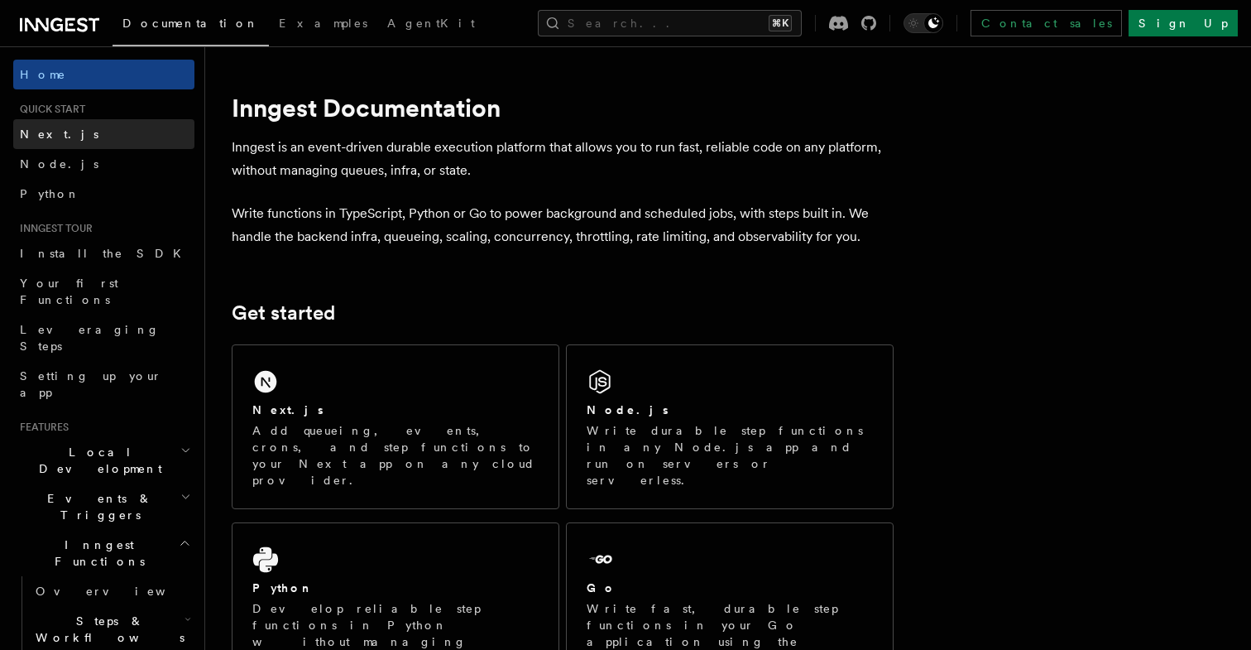
click at [59, 139] on link "Next.js" at bounding box center [103, 134] width 181 height 30
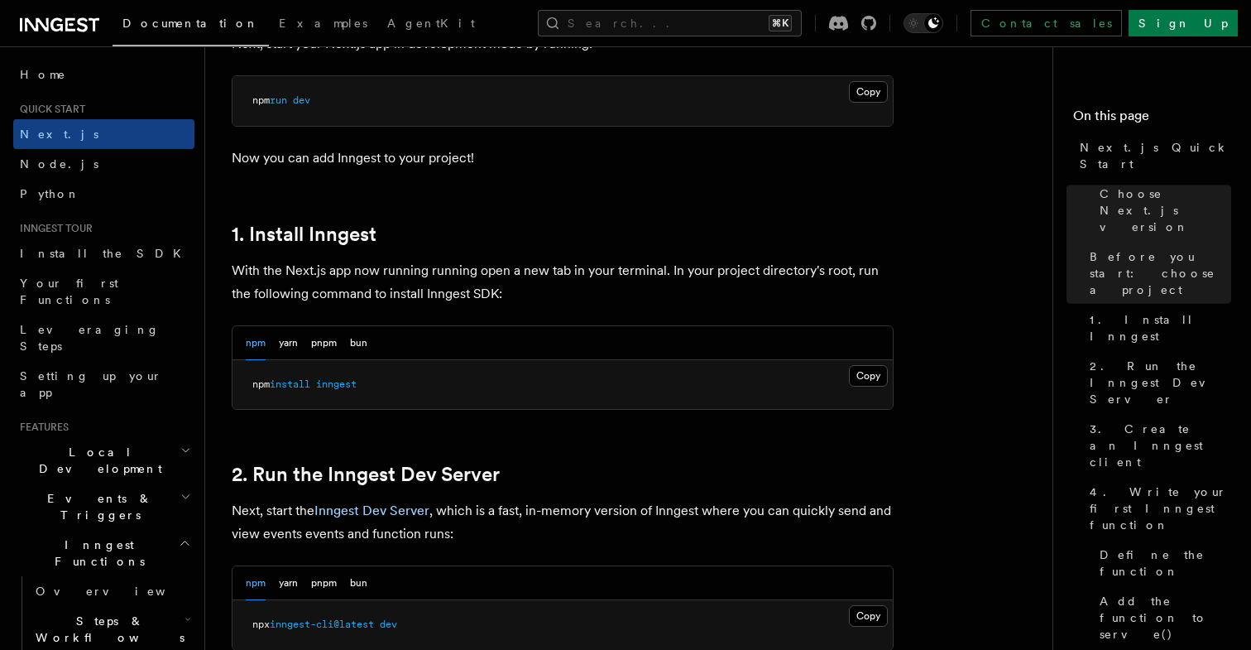
scroll to position [768, 0]
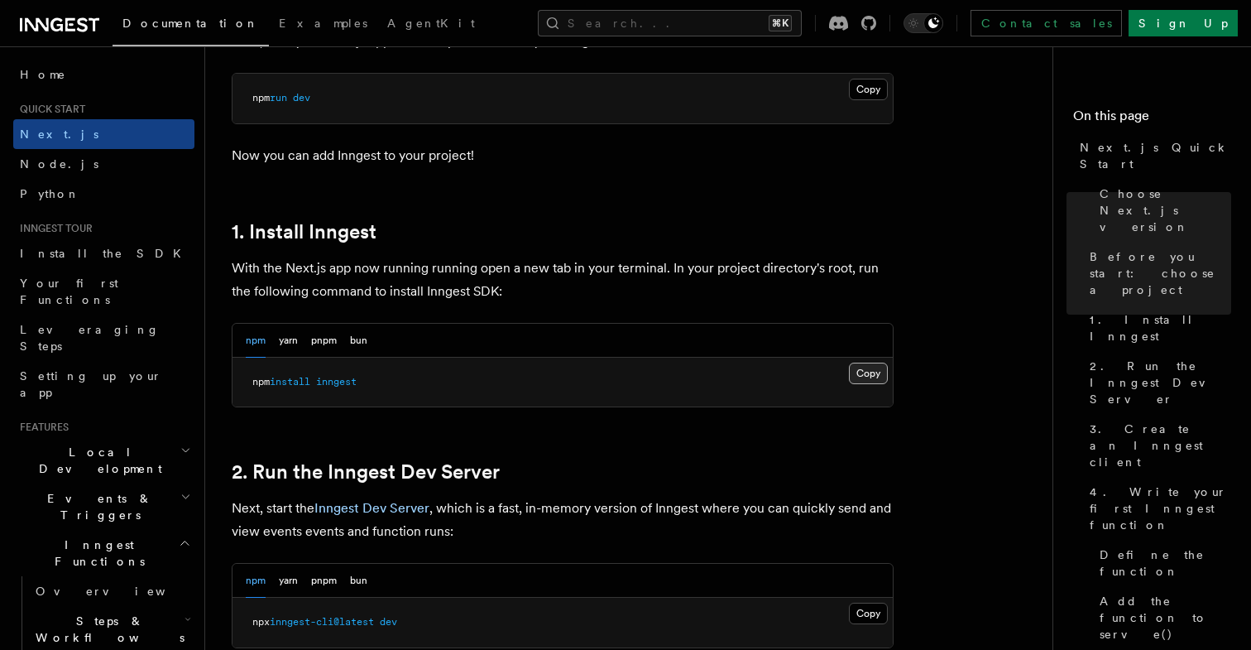
click at [885, 369] on button "Copy Copied" at bounding box center [868, 373] width 39 height 22
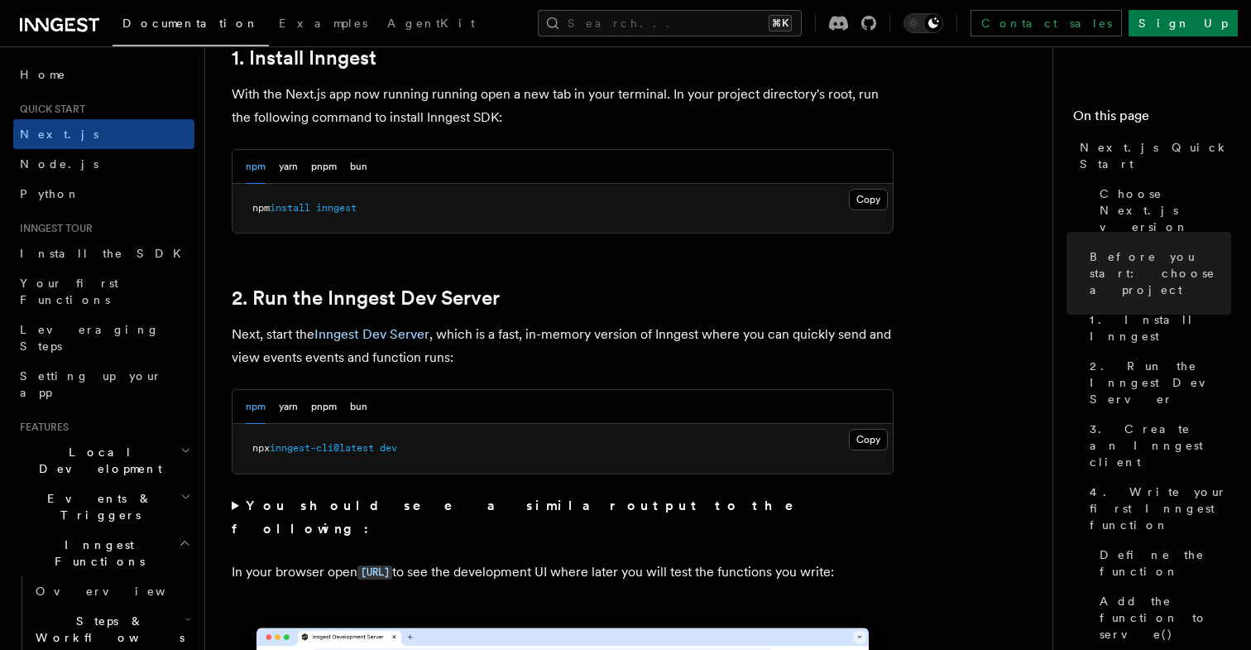
scroll to position [941, 0]
click at [865, 449] on button "Copy Copied" at bounding box center [868, 441] width 39 height 22
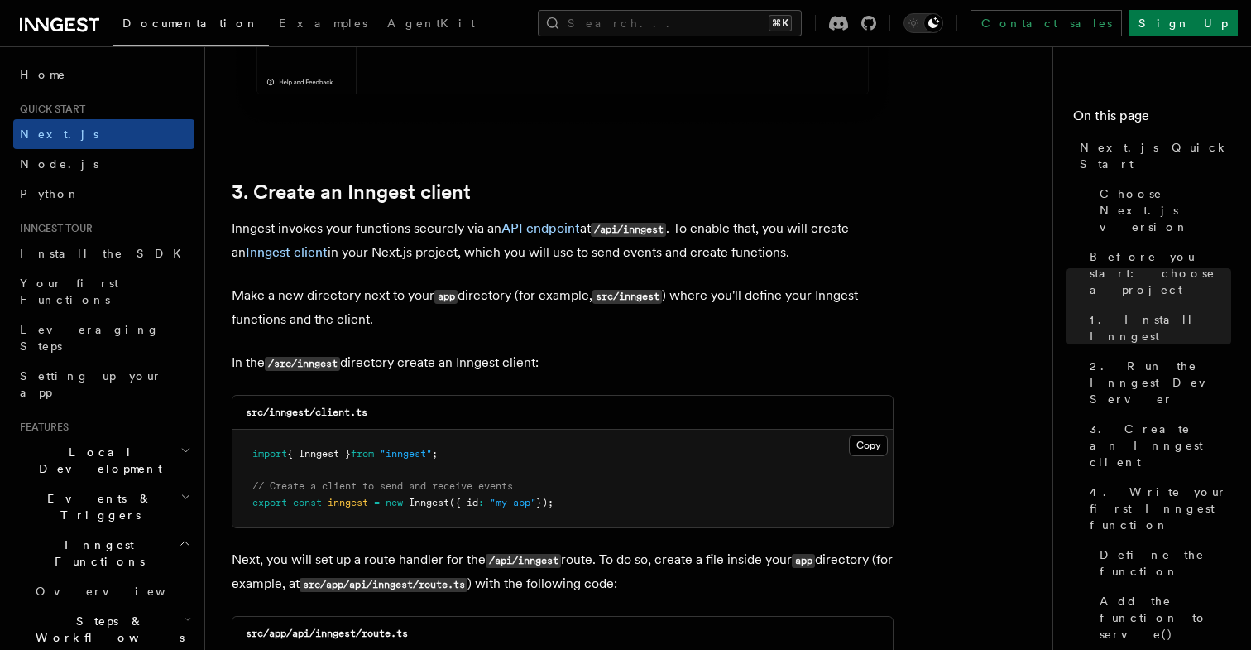
scroll to position [1864, 0]
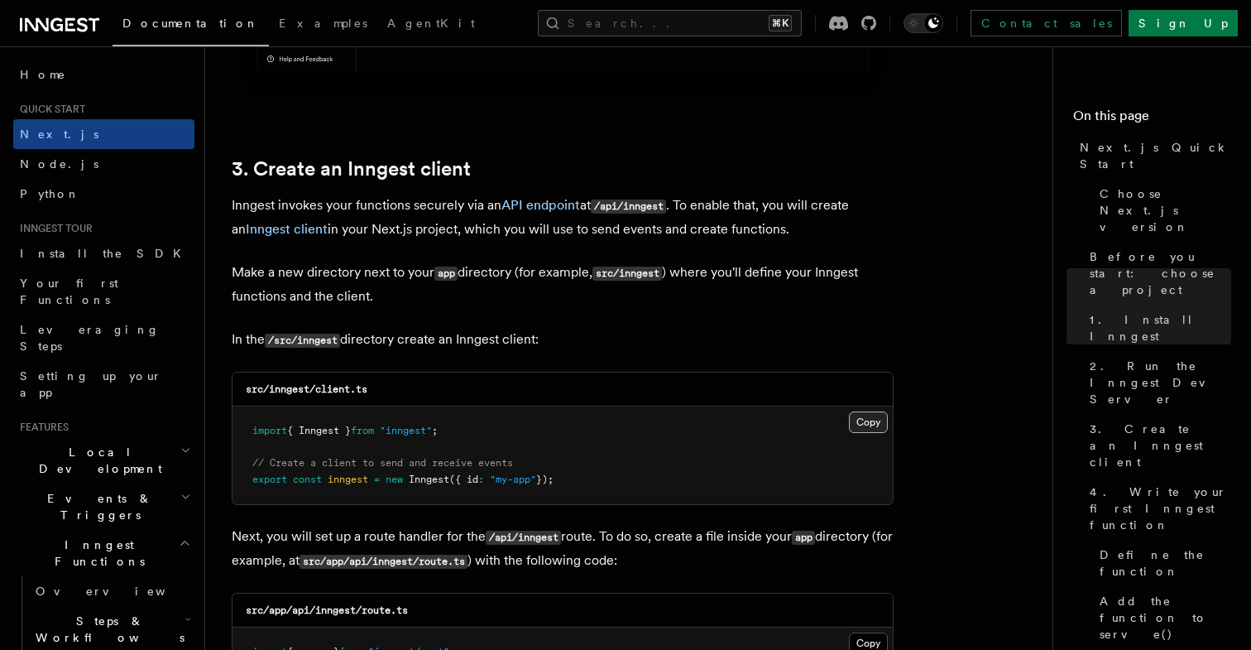
click at [885, 416] on button "Copy Copied" at bounding box center [868, 422] width 39 height 22
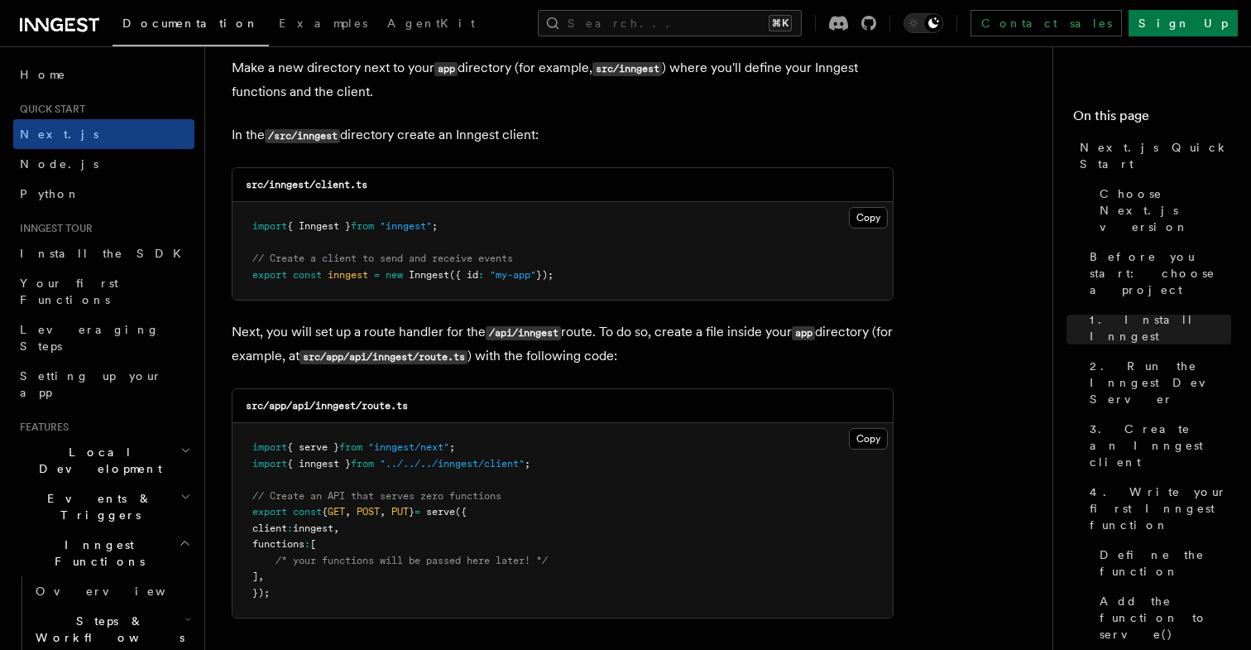
scroll to position [2072, 0]
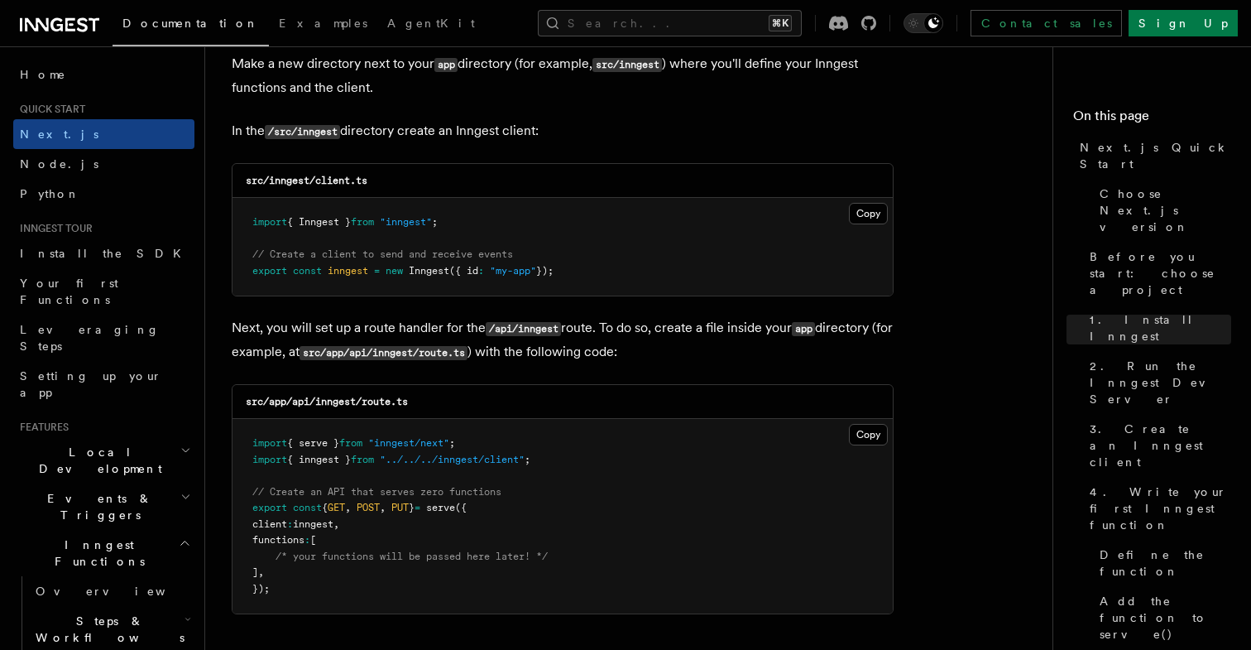
click at [427, 401] on div "src/app/api/inngest/route.ts" at bounding box center [563, 402] width 660 height 34
copy code "src/app/api/inngest/route.ts"
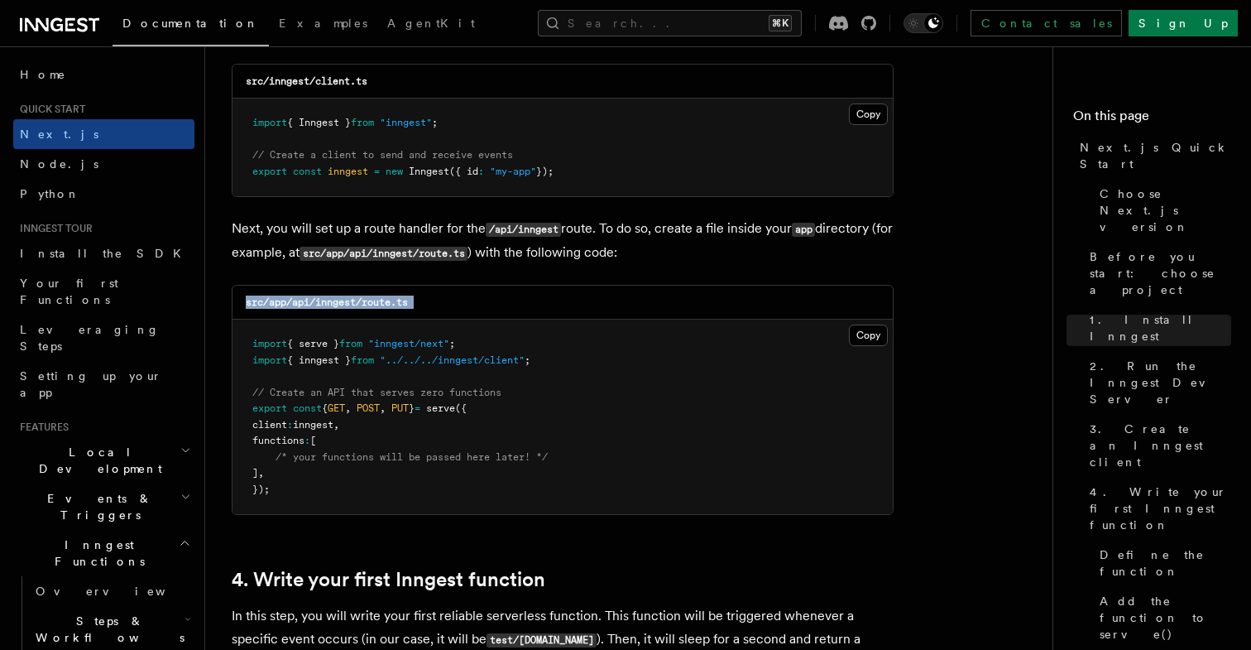
scroll to position [2179, 0]
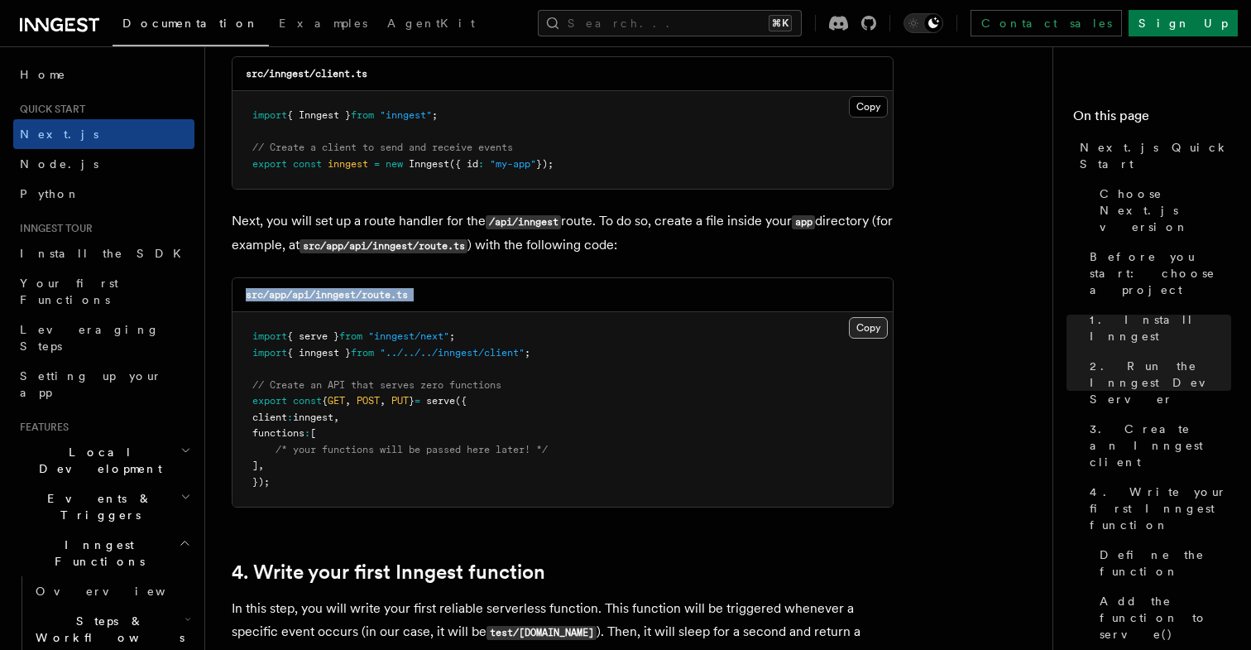
click at [880, 327] on button "Copy Copied" at bounding box center [868, 328] width 39 height 22
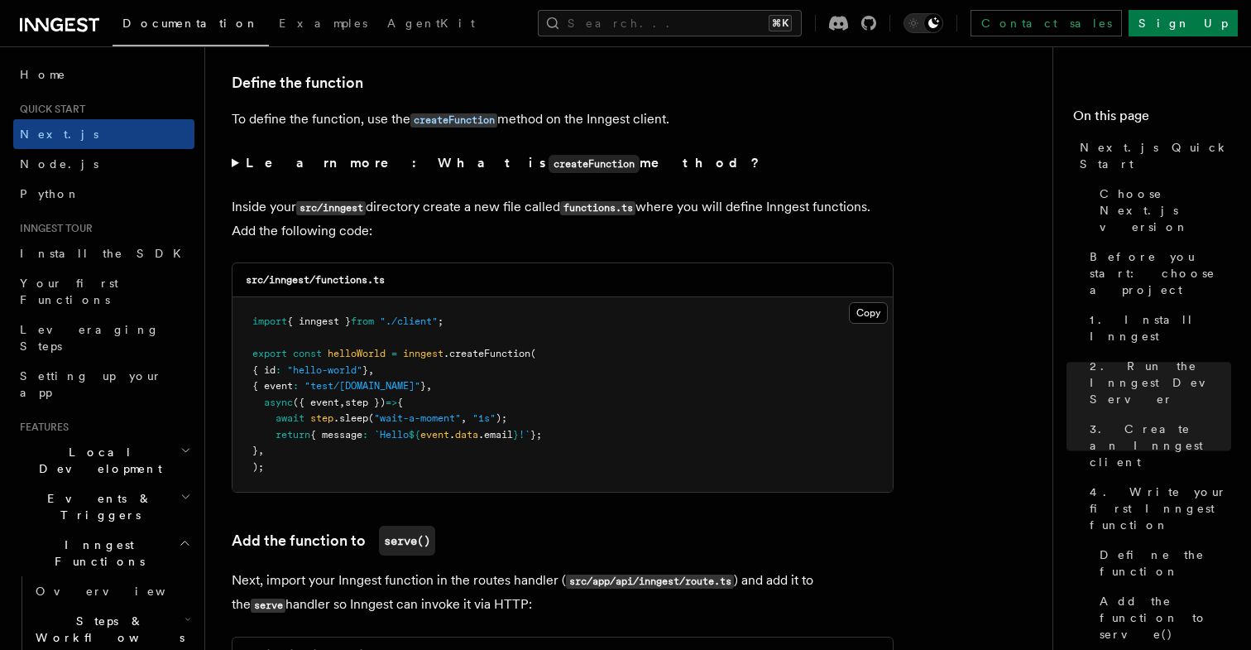
scroll to position [2802, 0]
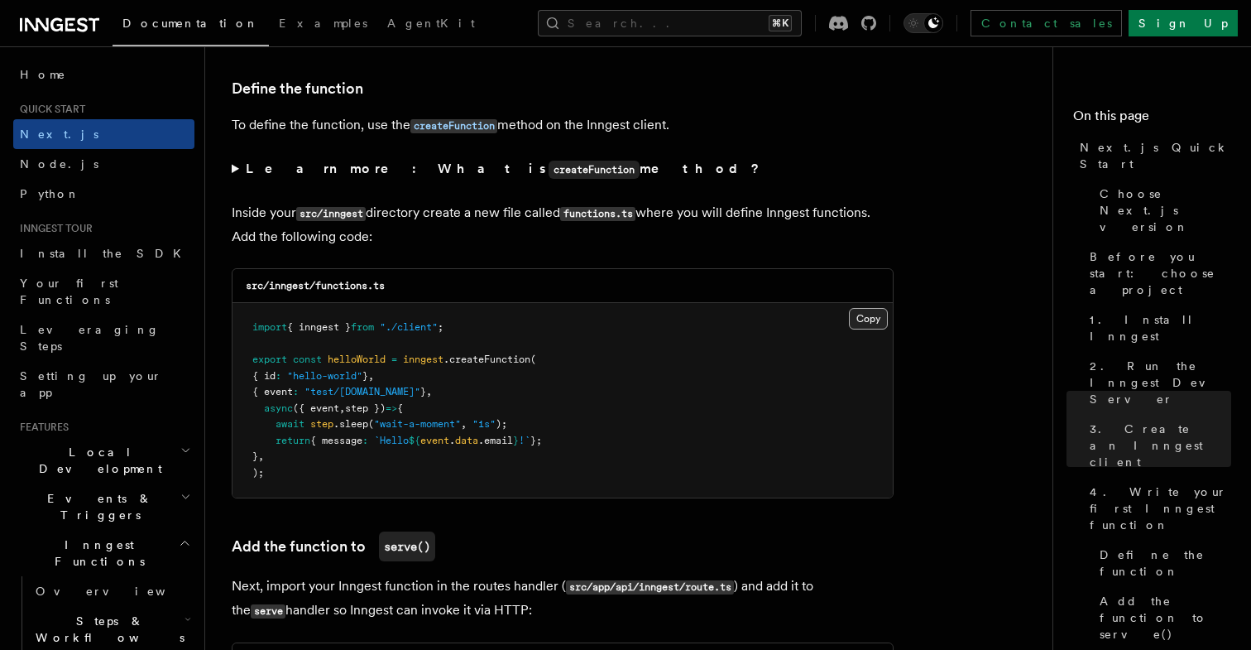
click at [876, 329] on button "Copy Copied" at bounding box center [868, 319] width 39 height 22
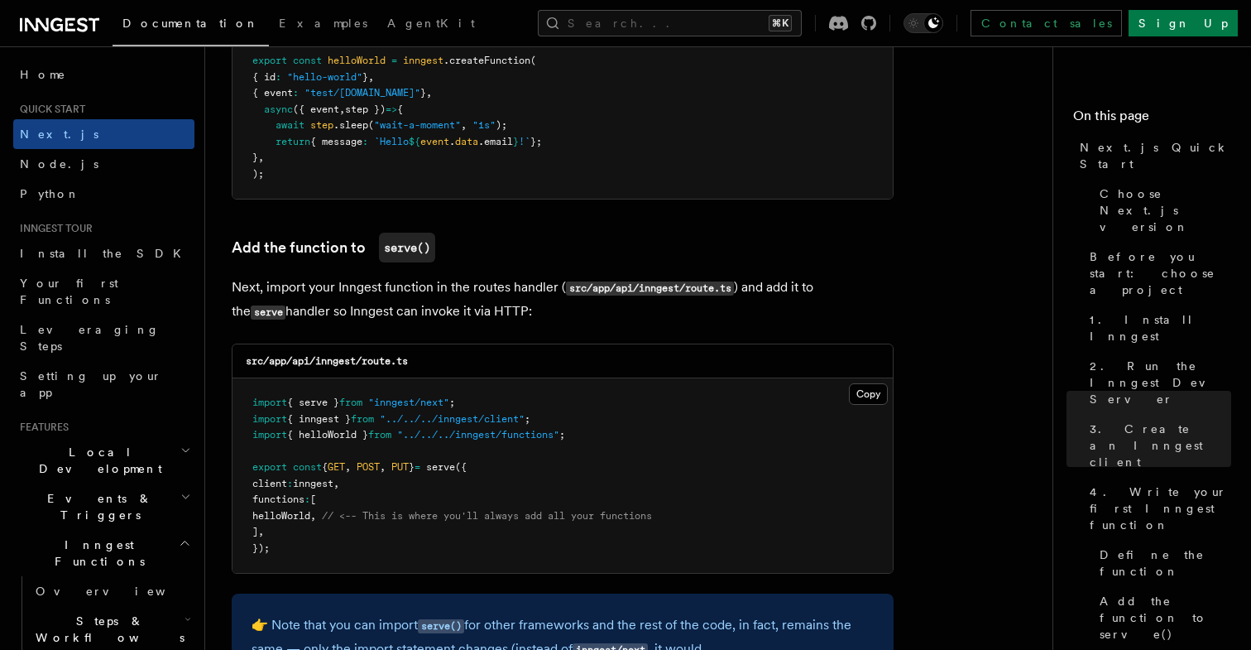
scroll to position [3109, 0]
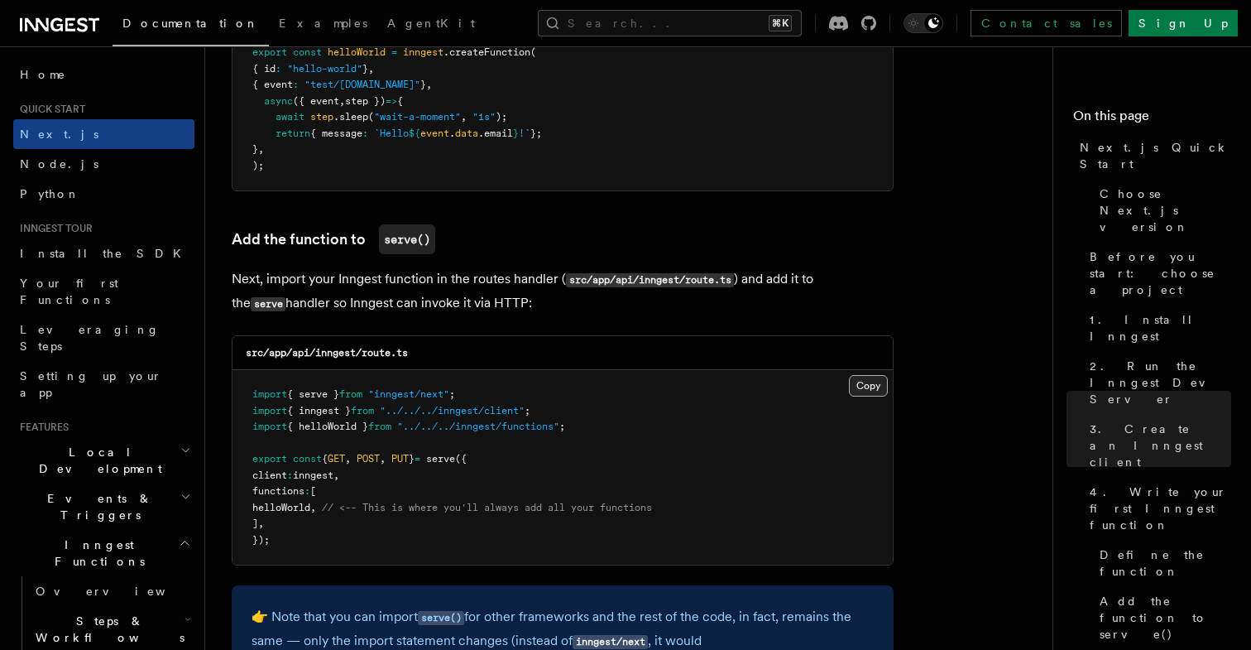
click at [870, 391] on button "Copy Copied" at bounding box center [868, 386] width 39 height 22
click at [676, 31] on button "Search... ⌘K" at bounding box center [670, 23] width 264 height 26
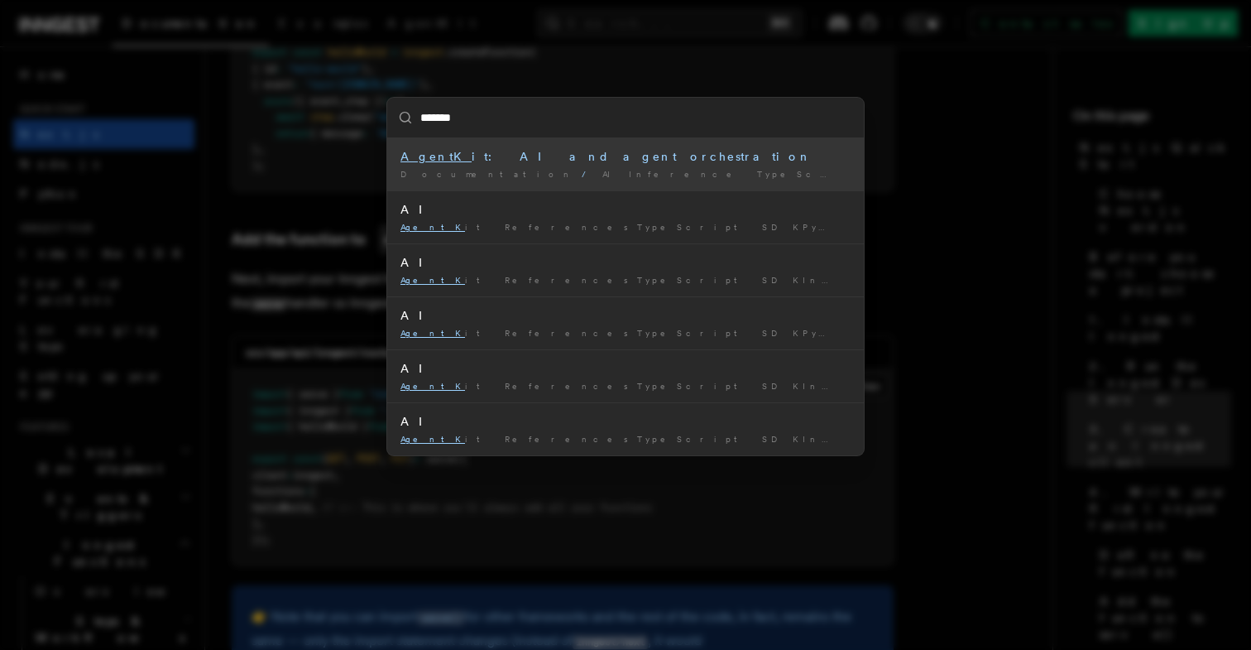
type input "********"
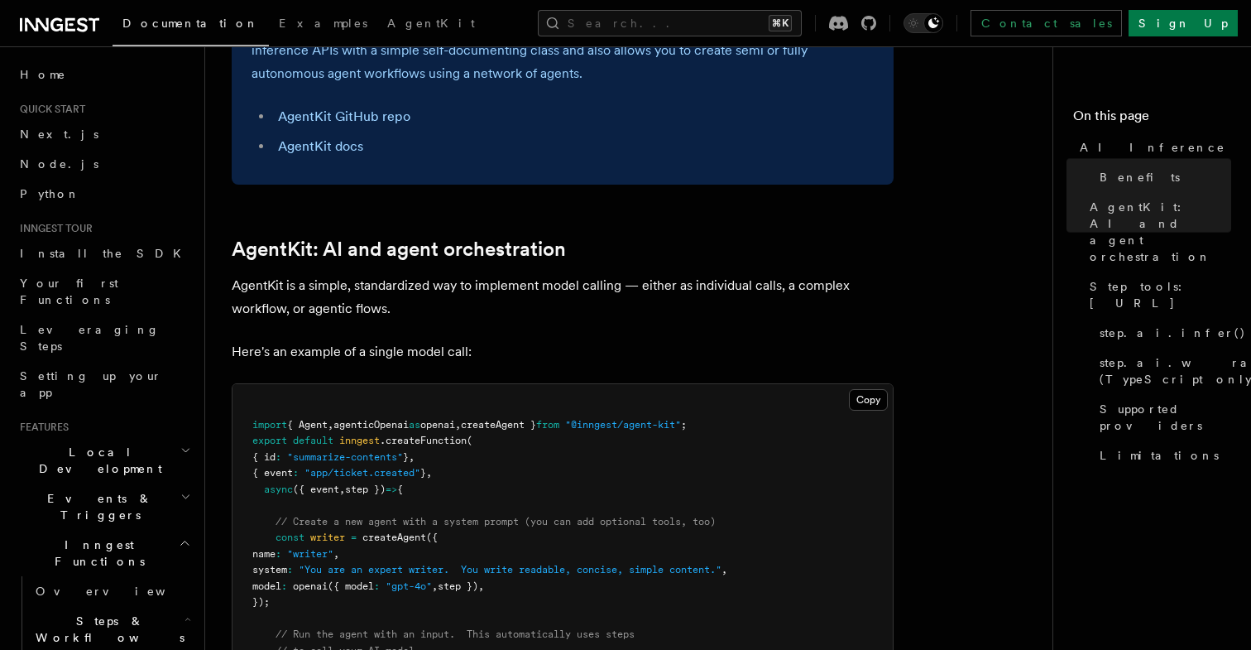
scroll to position [873, 0]
